Goal: Information Seeking & Learning: Learn about a topic

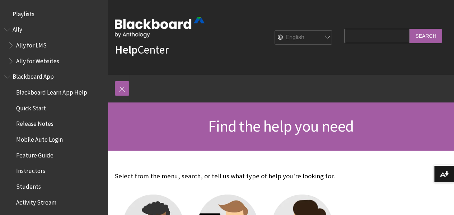
click at [275, 31] on select "English عربية Català Cymraeg Deutsch Español Suomi Français עברית Italiano 日本語 …" at bounding box center [303, 38] width 57 height 14
click at [348, 36] on input "Search Query" at bounding box center [376, 36] width 65 height 14
type input "early alert"
click at [410, 29] on input "Search" at bounding box center [426, 36] width 32 height 14
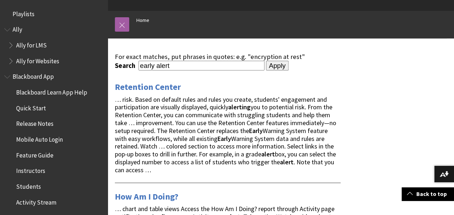
scroll to position [16, 0]
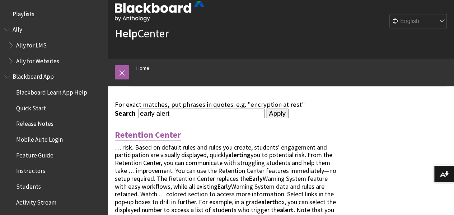
click at [146, 139] on link "Retention Center" at bounding box center [148, 134] width 66 height 11
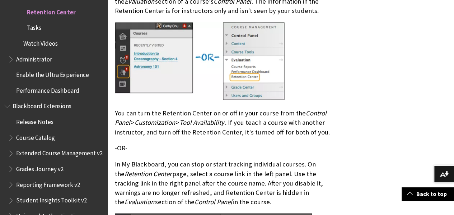
scroll to position [749, 0]
